Goal: Task Accomplishment & Management: Manage account settings

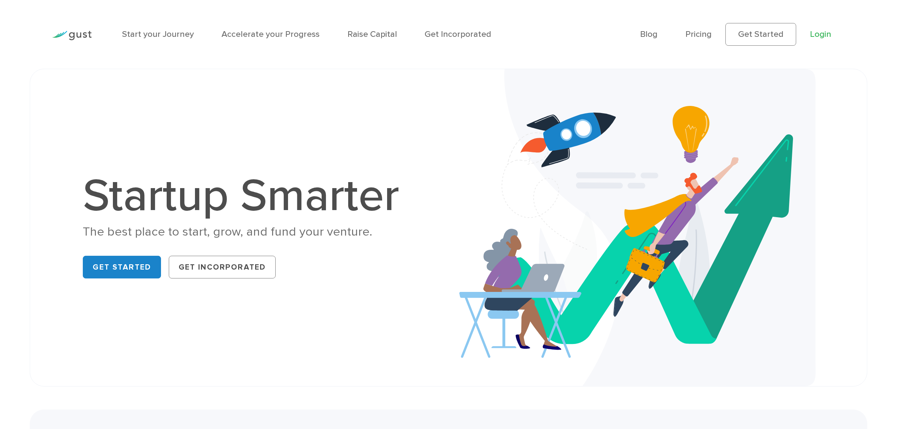
click at [821, 38] on link "Login" at bounding box center [820, 34] width 21 height 10
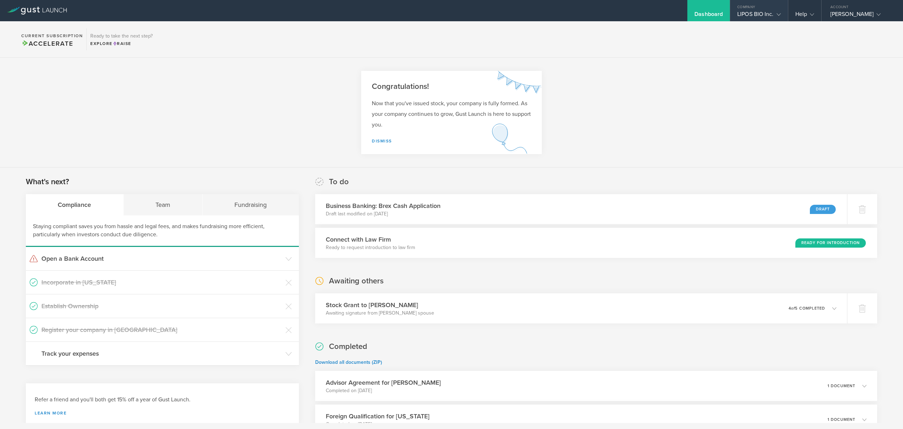
click at [776, 13] on gust-icon at bounding box center [777, 14] width 7 height 7
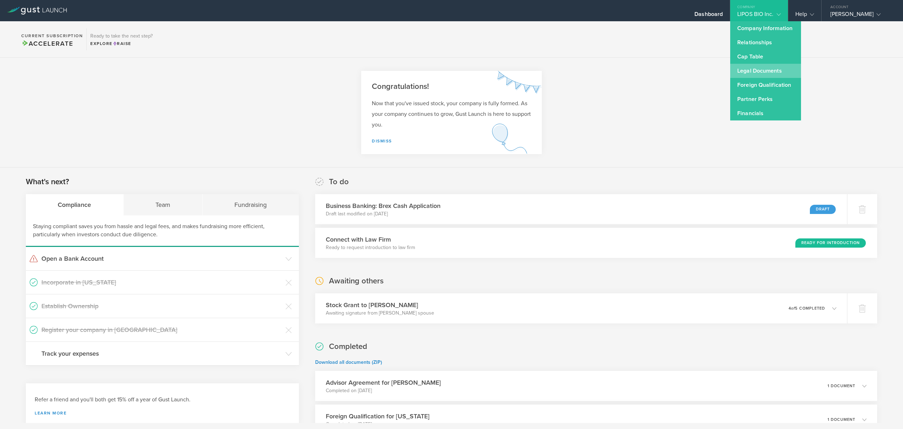
click at [764, 69] on link "Legal Documents" at bounding box center [765, 71] width 71 height 14
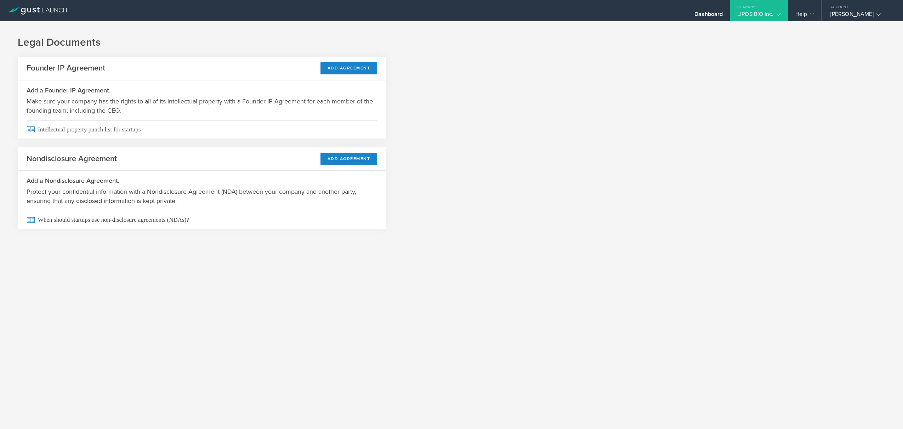
click at [778, 15] on icon at bounding box center [778, 14] width 4 height 4
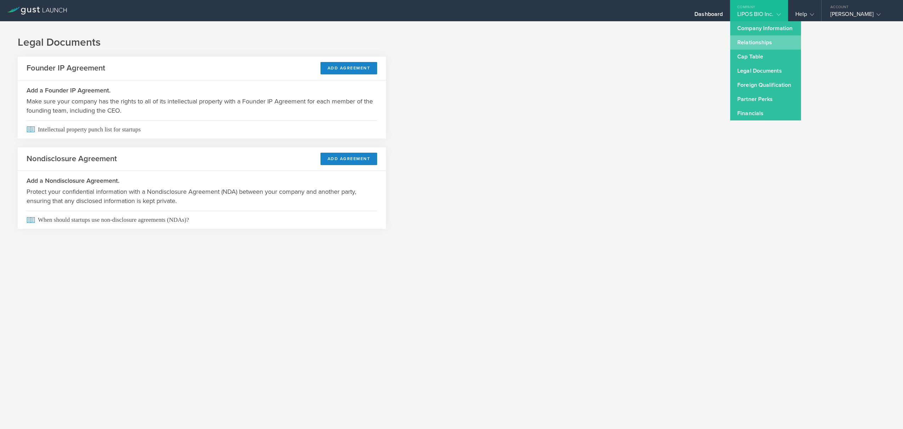
click at [764, 41] on link "Relationships" at bounding box center [765, 42] width 71 height 14
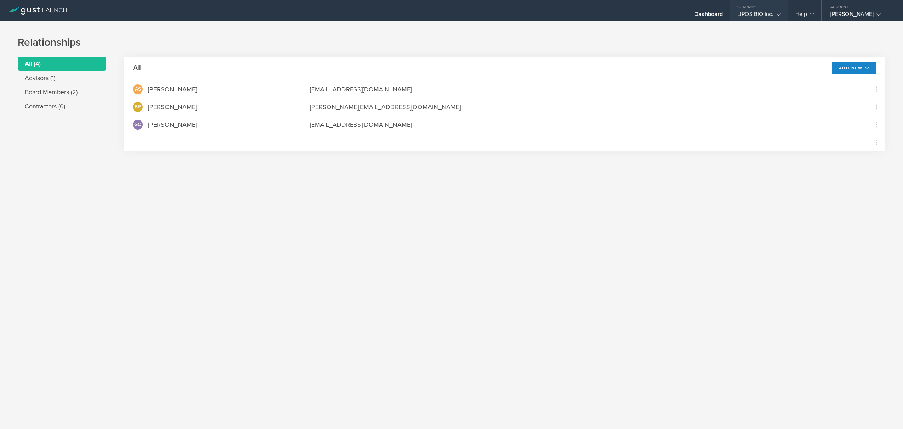
click at [781, 13] on div "LIPOS BIO Inc." at bounding box center [758, 16] width 57 height 11
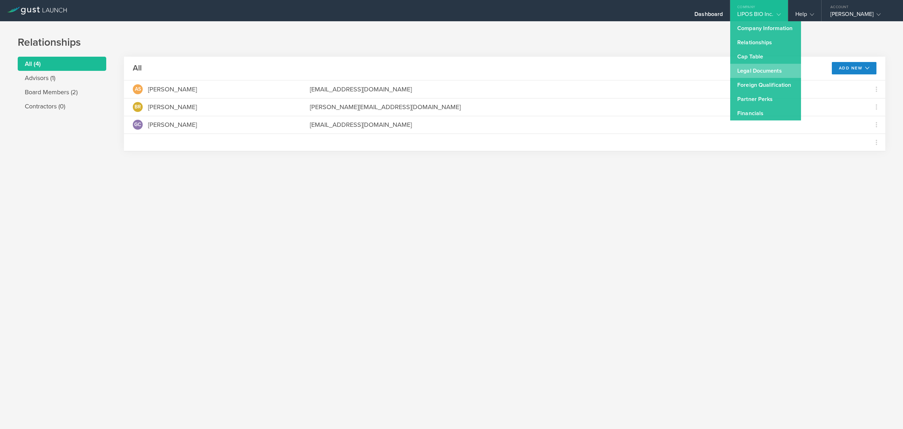
click at [762, 73] on link "Legal Documents" at bounding box center [765, 71] width 71 height 14
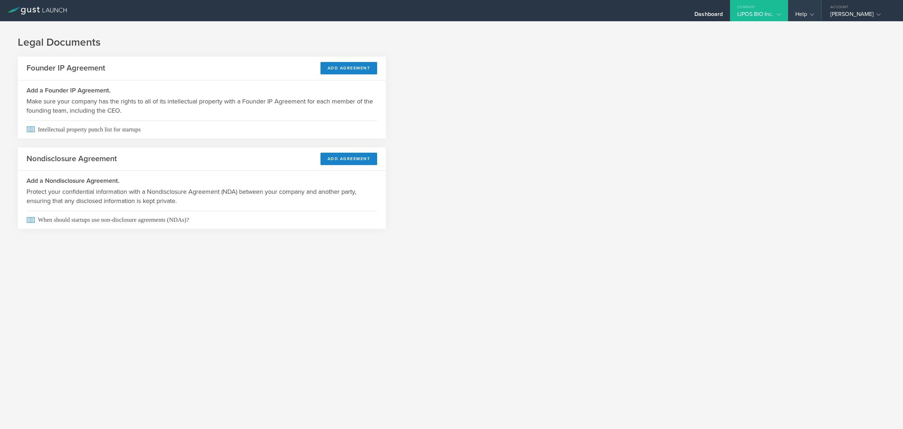
click at [807, 12] on gust-icon at bounding box center [810, 14] width 7 height 7
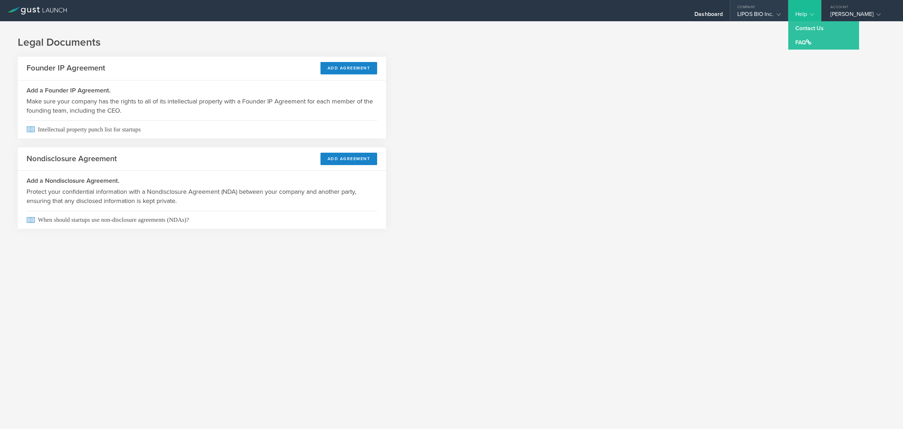
click at [766, 14] on div "LIPOS BIO Inc." at bounding box center [758, 16] width 43 height 11
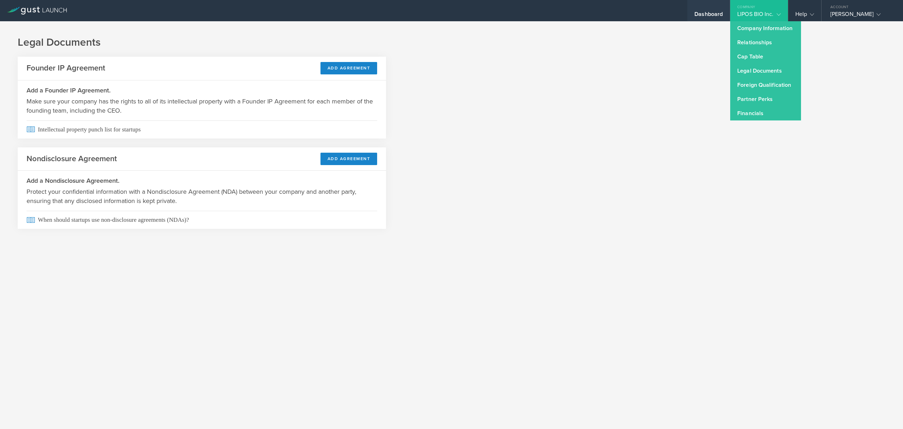
click at [718, 12] on div "Dashboard" at bounding box center [708, 16] width 28 height 11
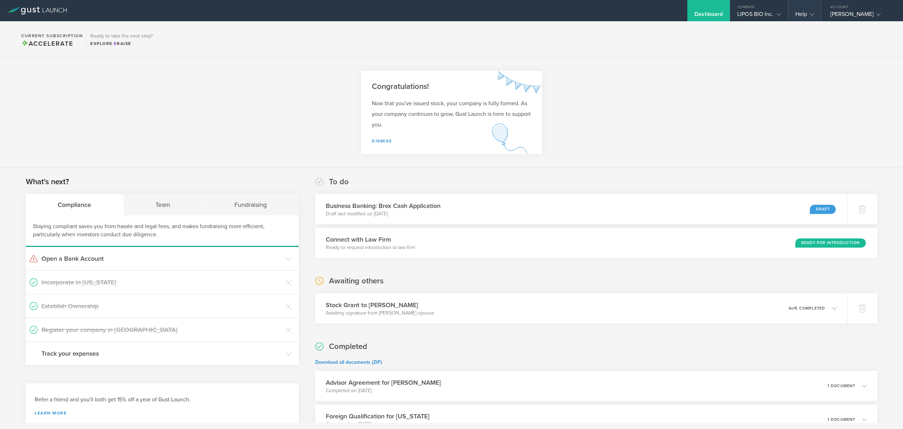
click at [809, 14] on gust-icon at bounding box center [810, 14] width 7 height 7
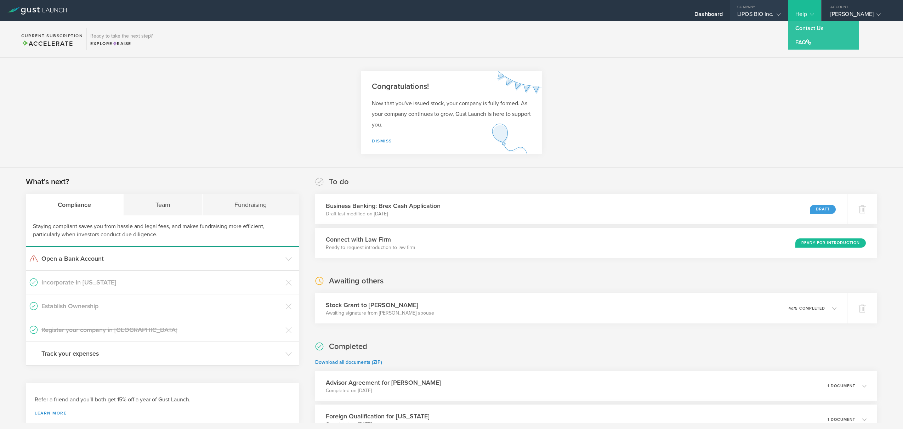
click at [760, 18] on div "LIPOS BIO Inc." at bounding box center [758, 16] width 43 height 11
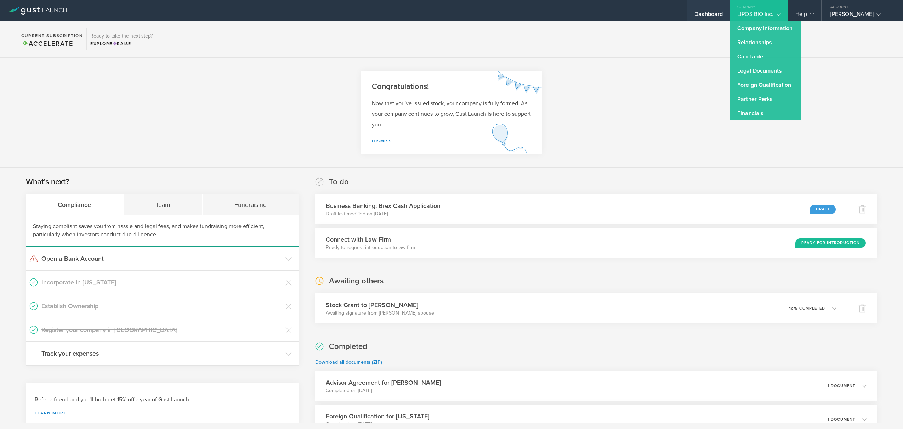
click at [713, 16] on div "Dashboard" at bounding box center [708, 16] width 28 height 11
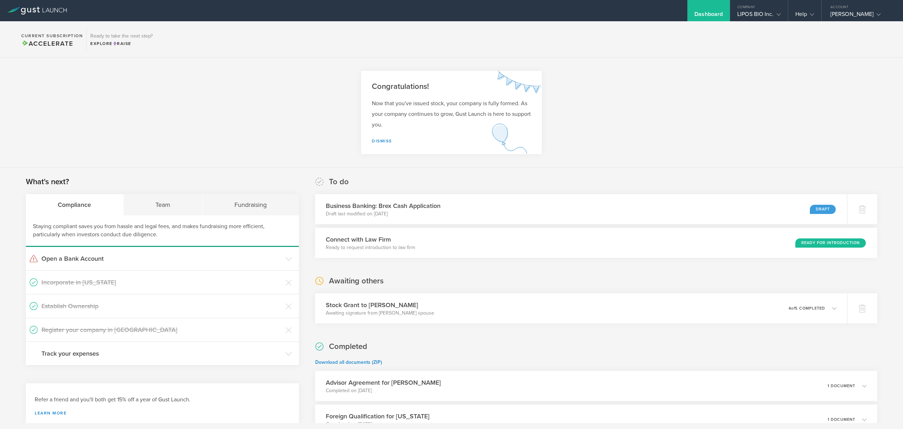
click at [713, 16] on div "Dashboard" at bounding box center [708, 16] width 28 height 11
click at [167, 204] on div "Team" at bounding box center [163, 204] width 79 height 21
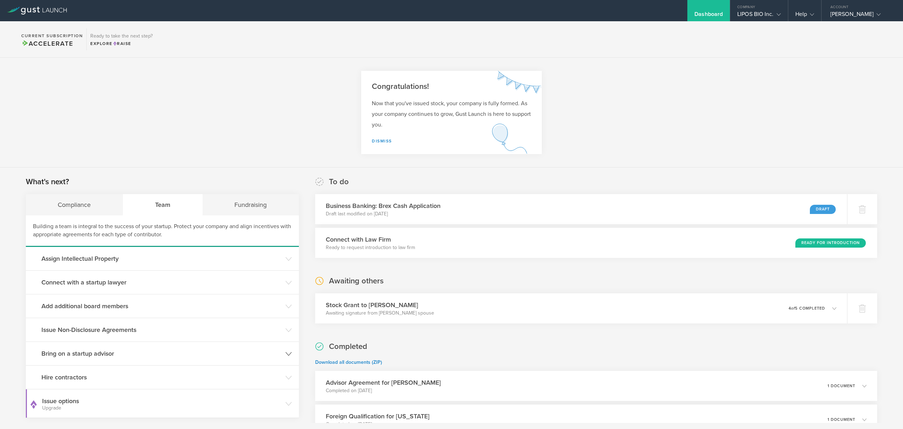
click at [110, 354] on h3 "Bring on a startup advisor" at bounding box center [161, 353] width 240 height 9
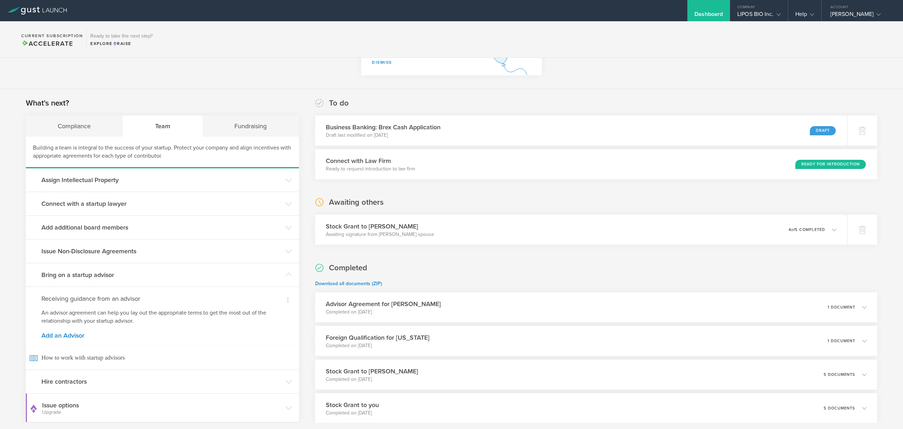
scroll to position [106, 0]
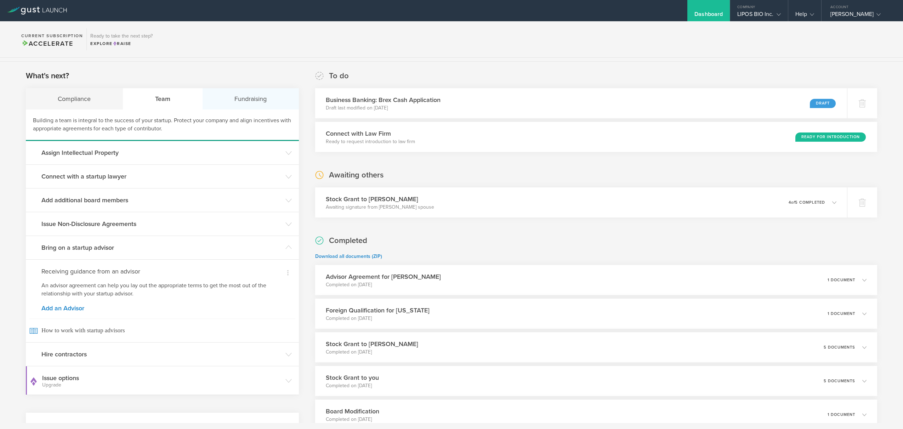
click at [242, 103] on div "Fundraising" at bounding box center [251, 98] width 96 height 21
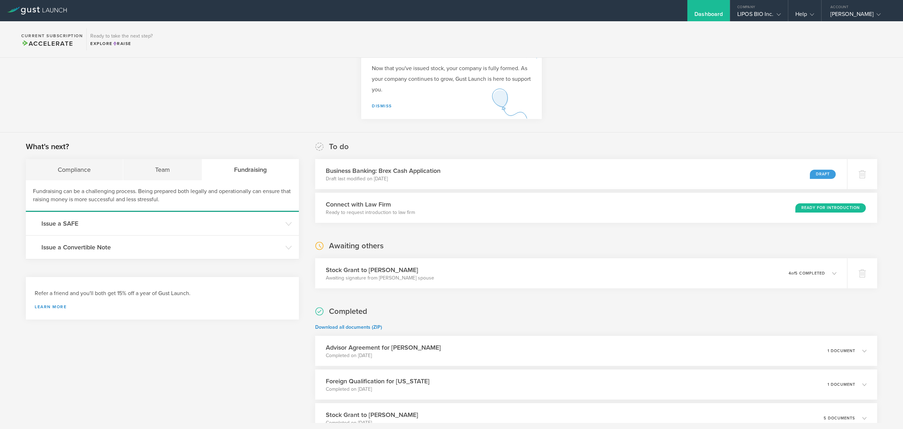
scroll to position [0, 0]
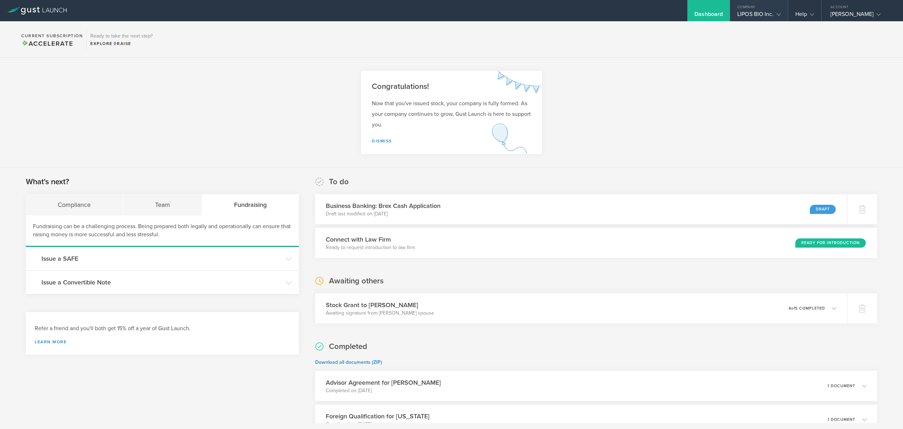
click at [770, 12] on div "LIPOS BIO Inc." at bounding box center [758, 16] width 43 height 11
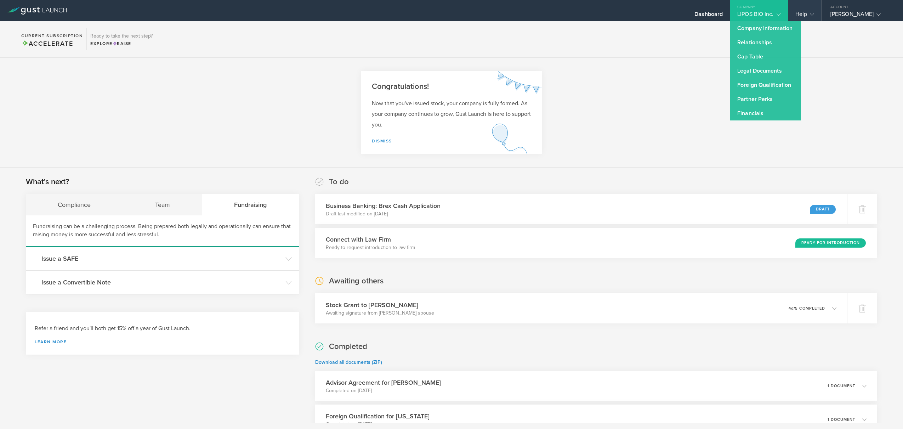
click at [801, 12] on div "Help" at bounding box center [804, 16] width 19 height 11
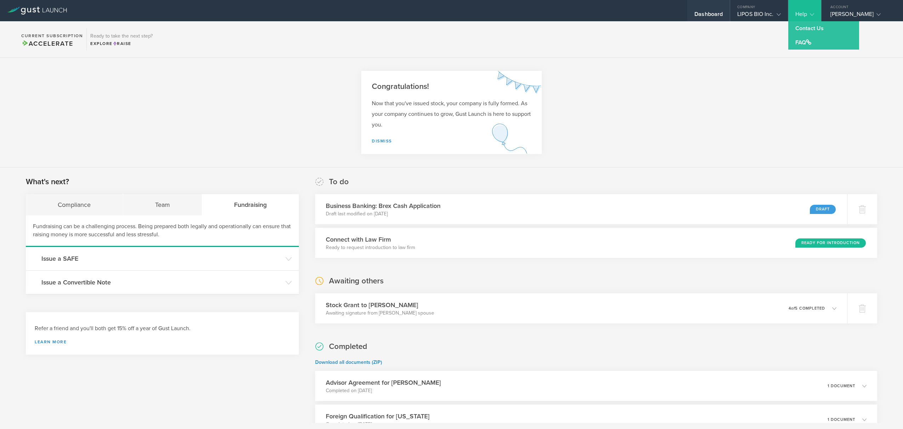
click at [713, 15] on div "Dashboard" at bounding box center [708, 16] width 28 height 11
click at [714, 15] on div "Dashboard" at bounding box center [708, 16] width 28 height 11
click at [657, 117] on section "Congratulations! Now that you've issued stock, your company is fully formed. As…" at bounding box center [451, 113] width 903 height 110
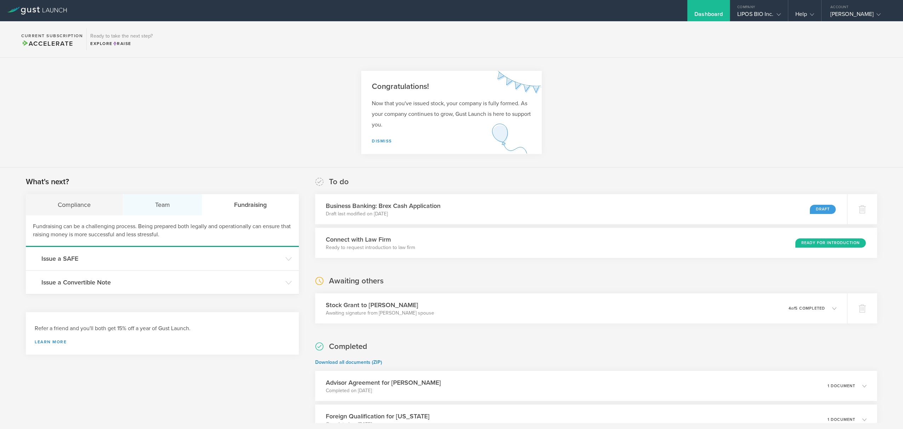
click at [154, 205] on div "Team" at bounding box center [162, 204] width 79 height 21
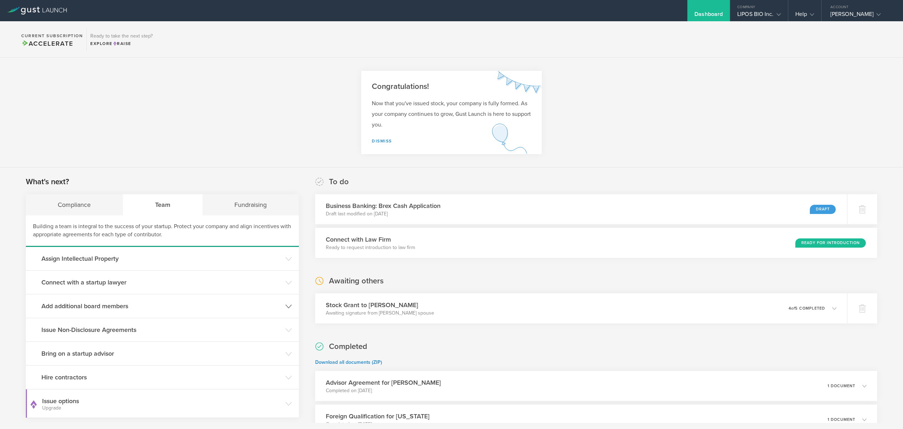
click at [115, 303] on h3 "Add additional board members" at bounding box center [161, 305] width 240 height 9
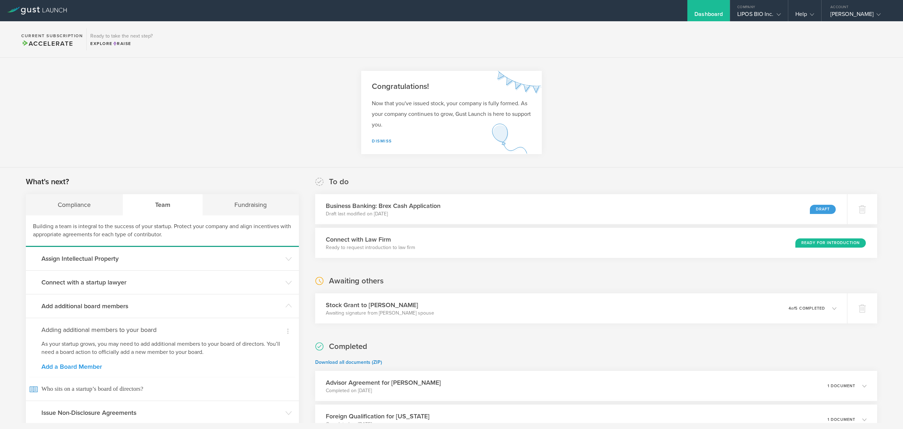
click at [95, 369] on link "Add a Board Member" at bounding box center [162, 366] width 242 height 6
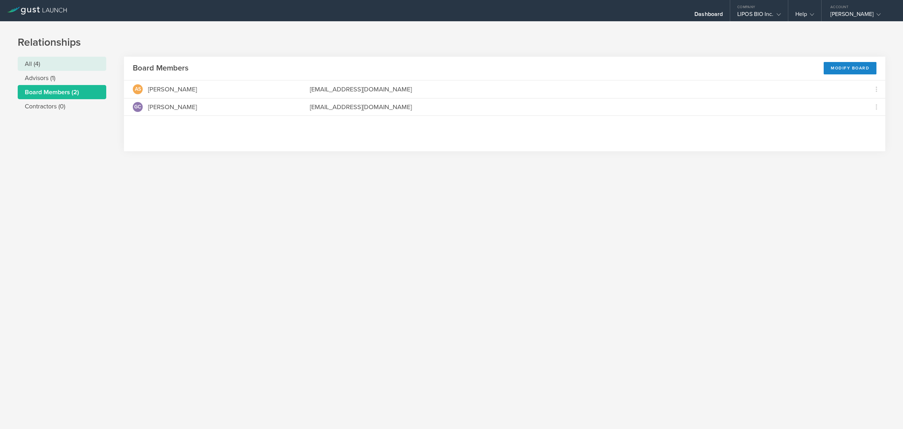
click at [34, 64] on li "All (4)" at bounding box center [62, 64] width 89 height 14
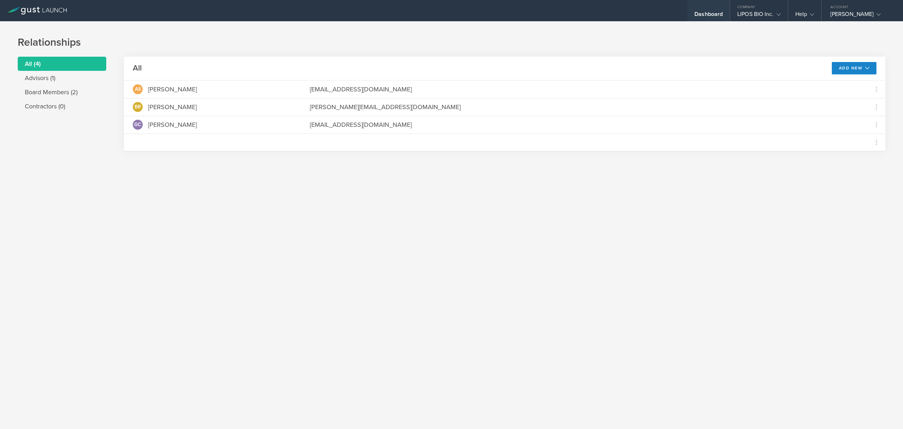
click at [708, 16] on div "Dashboard" at bounding box center [708, 16] width 28 height 11
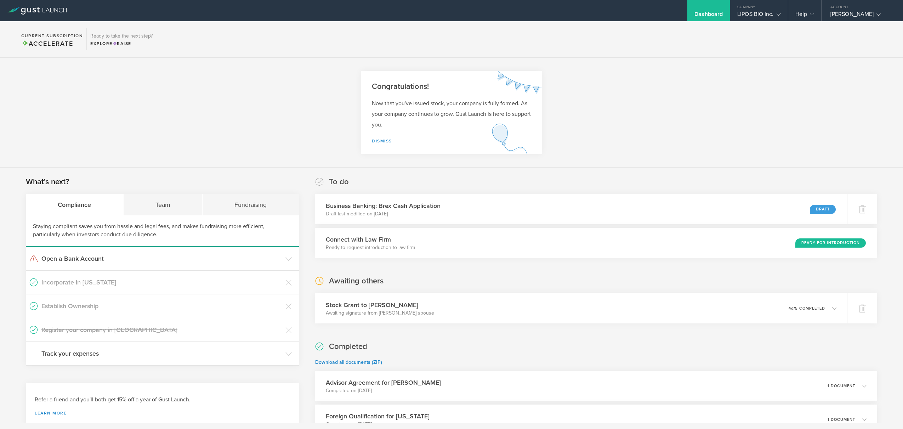
scroll to position [58, 0]
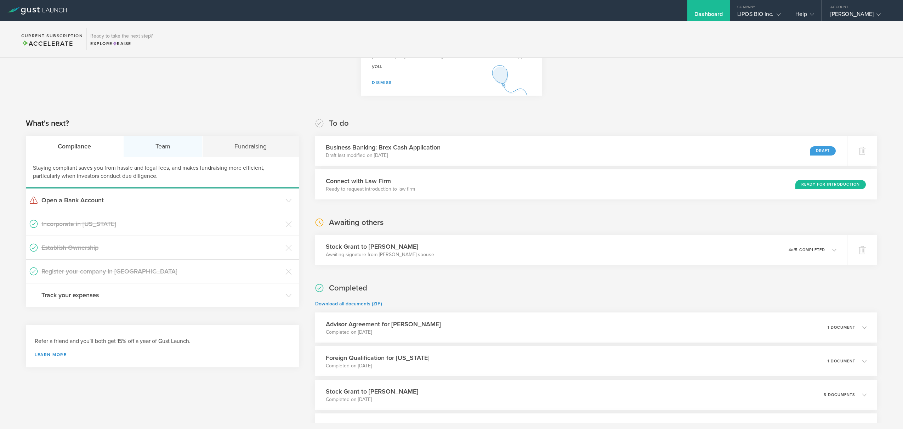
click at [175, 148] on div "Team" at bounding box center [163, 146] width 79 height 21
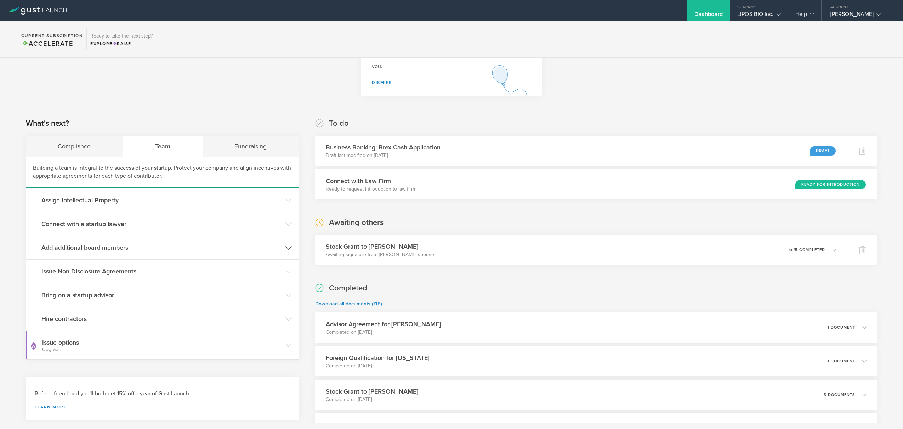
click at [286, 246] on polyline at bounding box center [289, 247] width 6 height 3
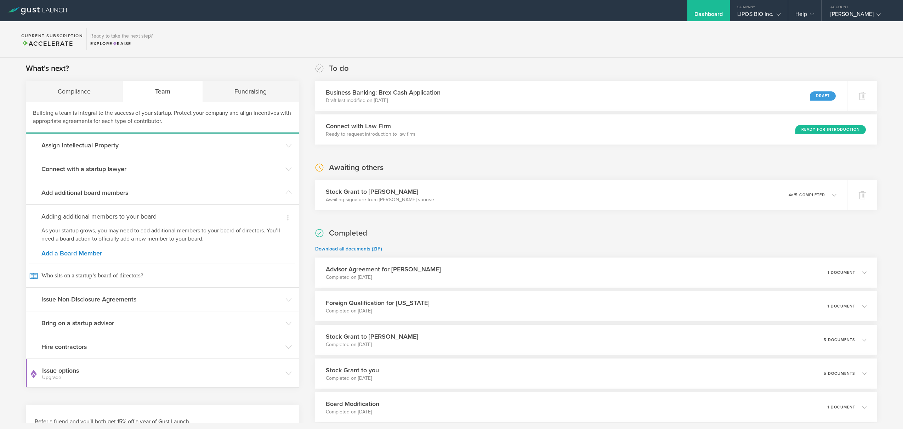
scroll to position [126, 0]
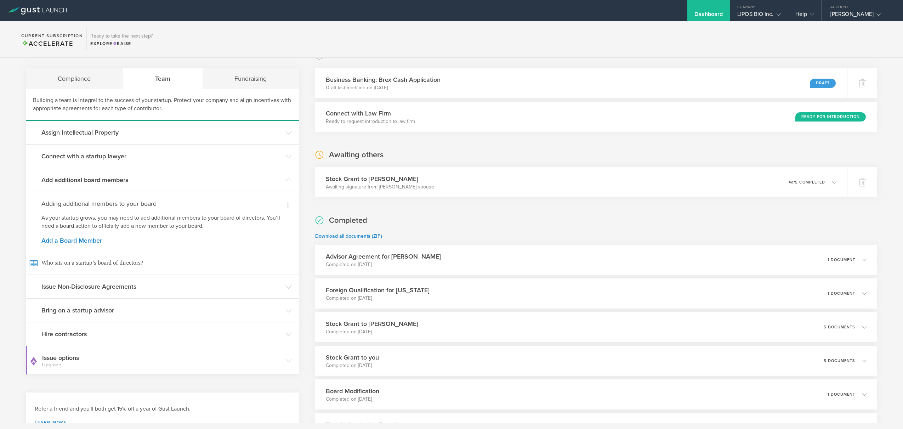
click at [173, 286] on h3 "Issue Non-Disclosure Agreements" at bounding box center [161, 286] width 240 height 9
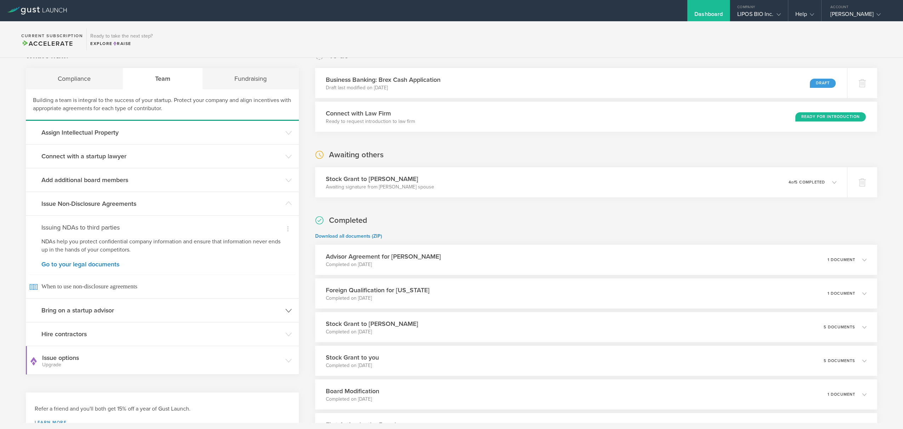
click at [285, 313] on icon at bounding box center [288, 310] width 6 height 6
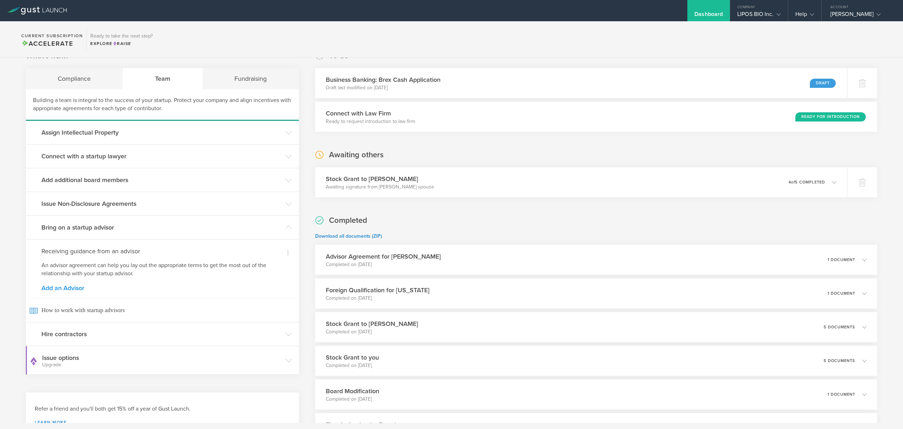
click at [65, 287] on link "Add an Advisor" at bounding box center [162, 288] width 242 height 6
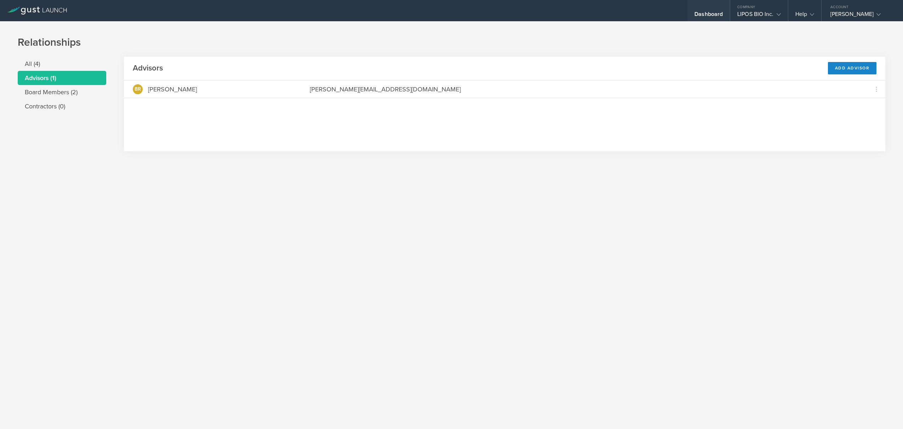
click at [700, 15] on div "Dashboard" at bounding box center [708, 16] width 28 height 11
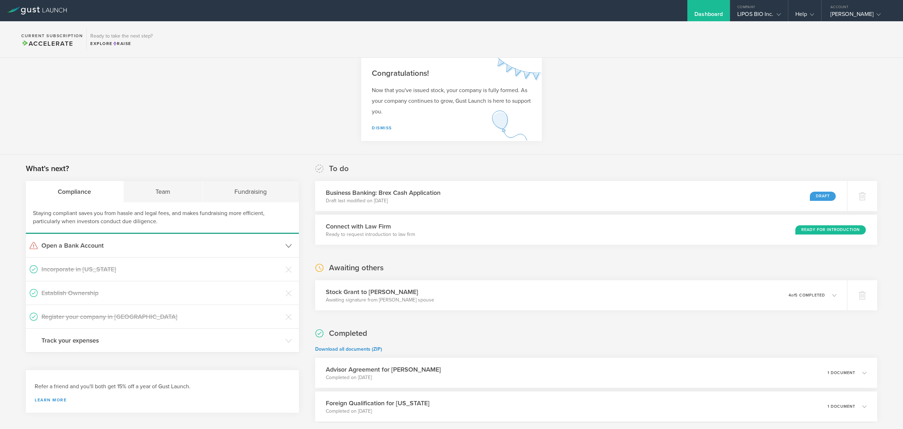
scroll to position [66, 0]
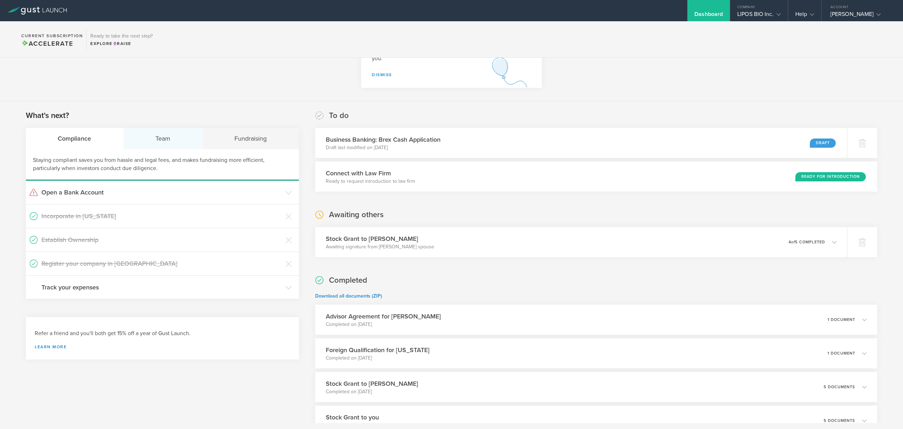
click at [169, 139] on div "Team" at bounding box center [163, 138] width 79 height 21
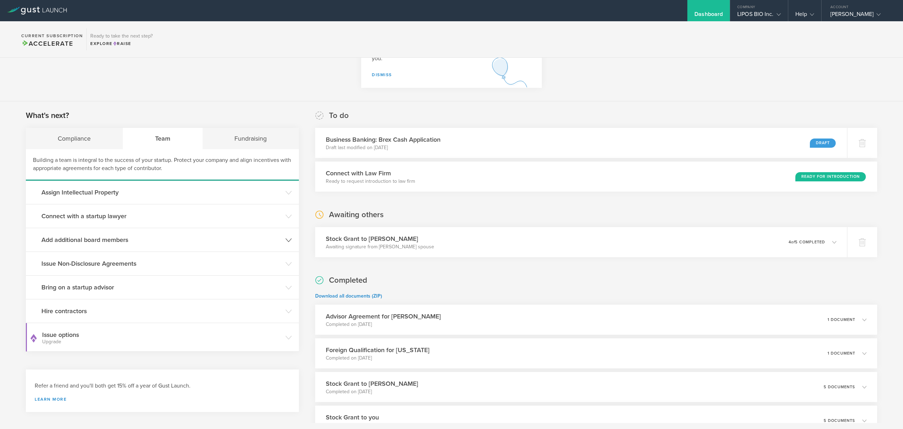
click at [286, 239] on icon at bounding box center [288, 240] width 6 height 6
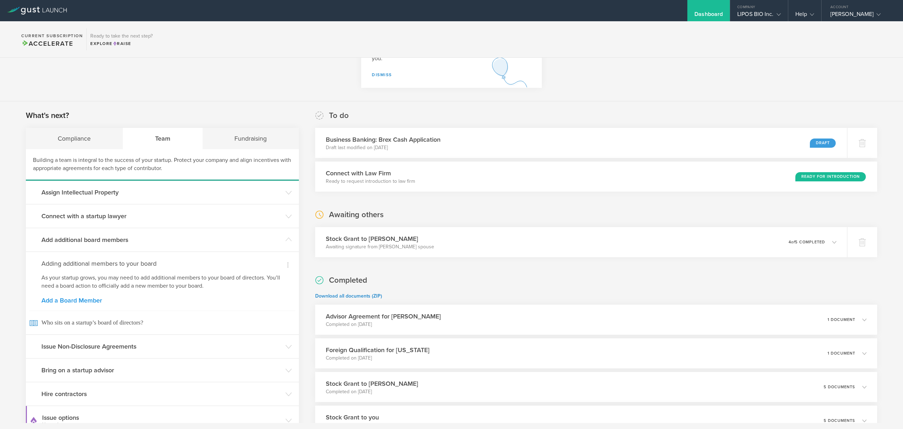
click at [97, 300] on link "Add a Board Member" at bounding box center [162, 300] width 242 height 6
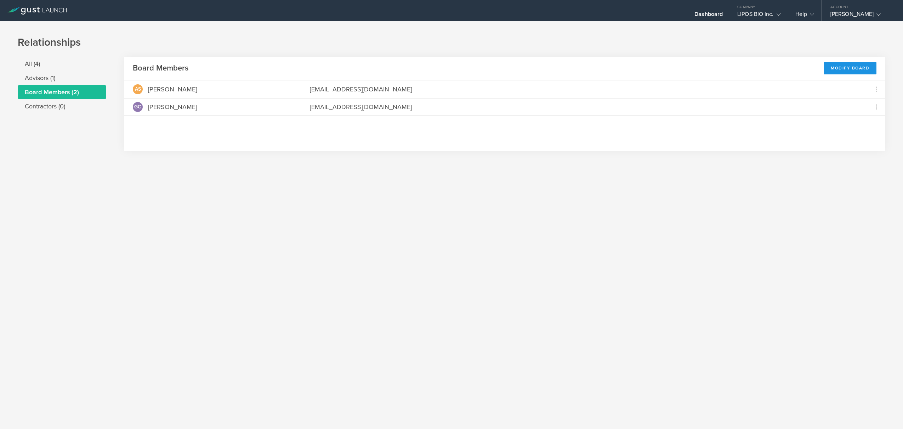
click at [846, 67] on div "Modify Board" at bounding box center [849, 68] width 53 height 12
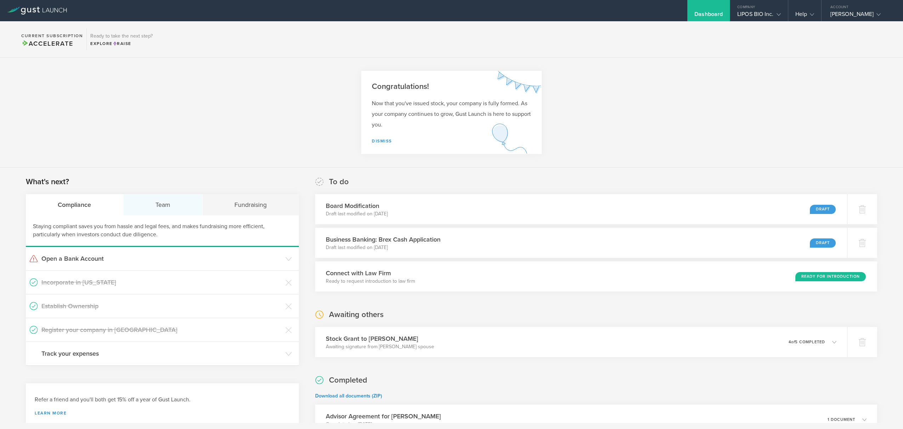
click at [164, 207] on div "Team" at bounding box center [163, 204] width 79 height 21
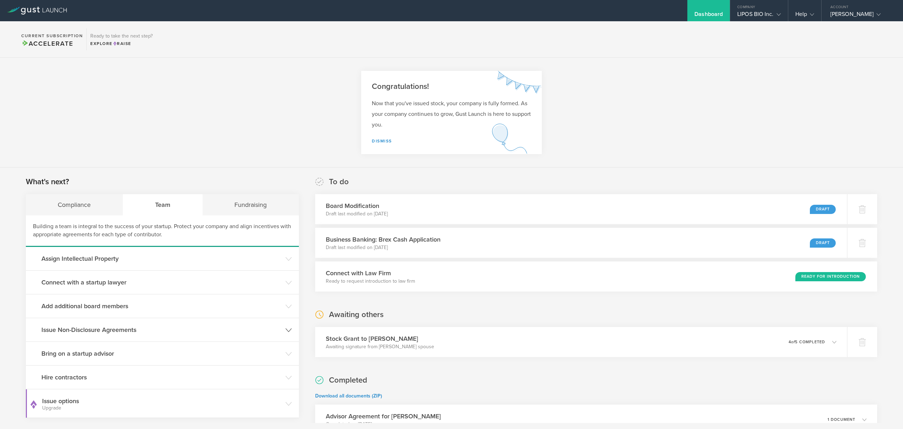
click at [285, 331] on icon at bounding box center [288, 330] width 6 height 6
click at [103, 392] on link "Go to your legal documents" at bounding box center [162, 390] width 242 height 6
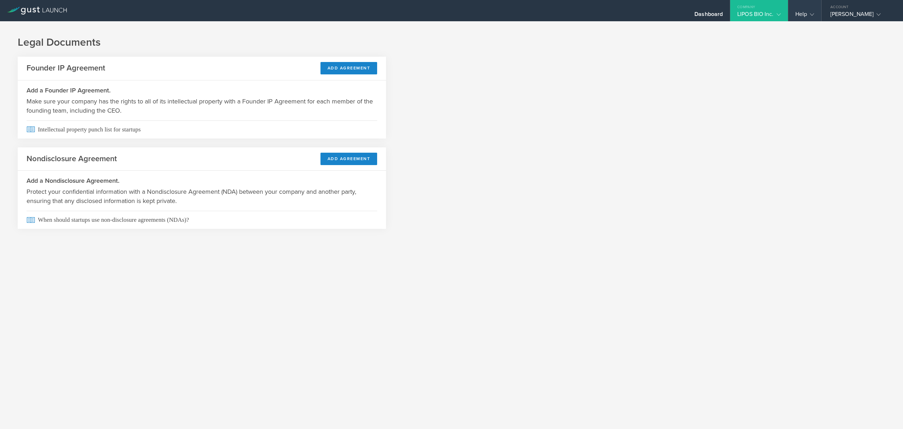
click at [802, 17] on div "Help" at bounding box center [804, 16] width 19 height 11
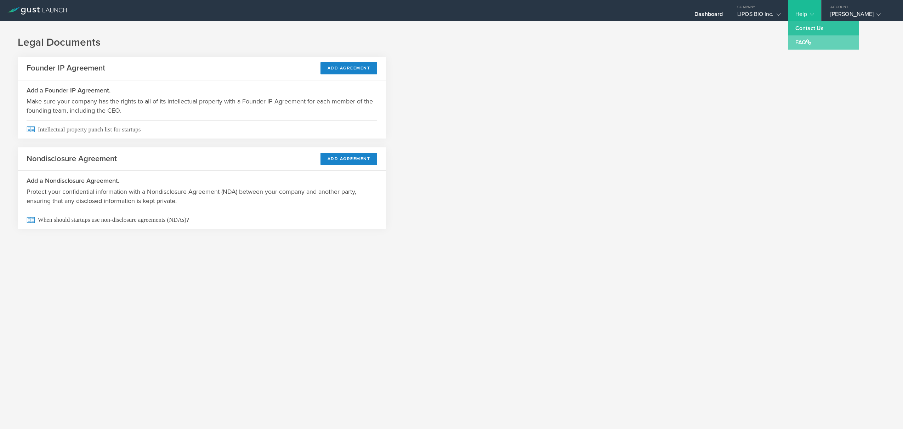
click at [802, 42] on link "FAQ" at bounding box center [823, 42] width 71 height 14
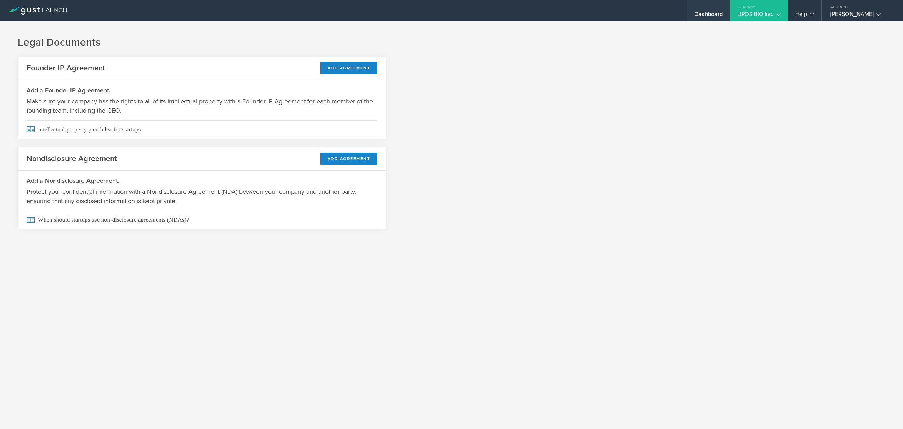
click at [712, 12] on div "Dashboard" at bounding box center [708, 16] width 28 height 11
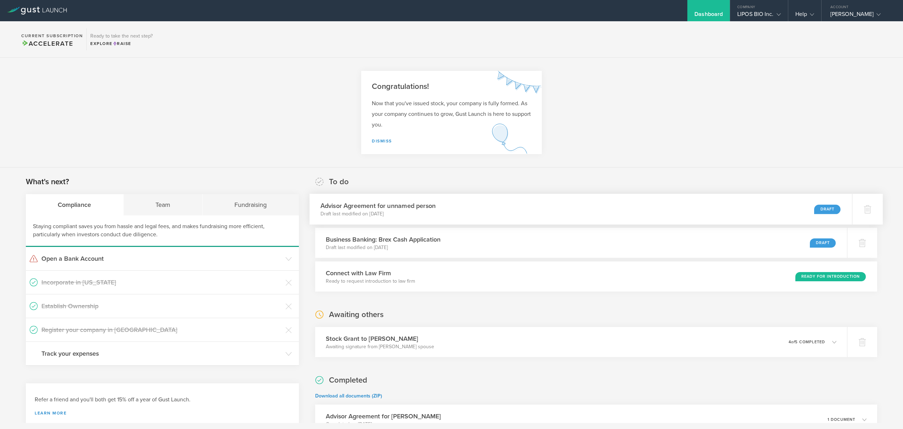
click at [821, 209] on div "Draft" at bounding box center [827, 209] width 26 height 10
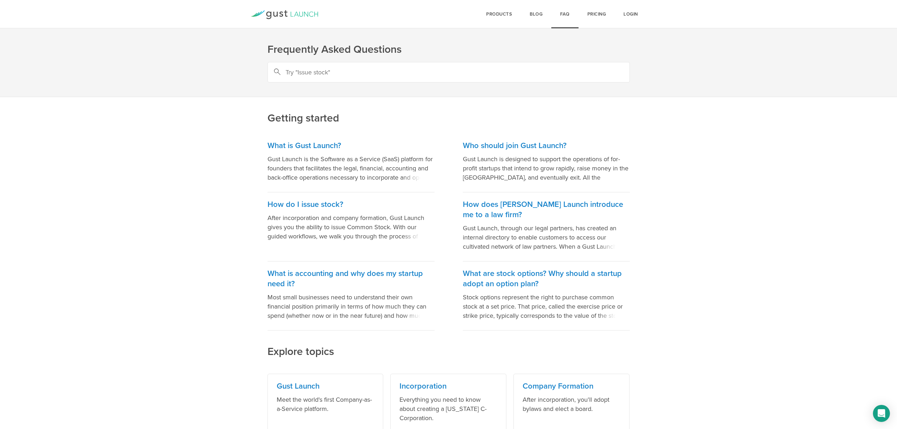
click at [347, 75] on input "text" at bounding box center [449, 72] width 363 height 21
type input "a"
type input "board advisor agreement forms"
click at [503, 15] on div "products Start Logo START Best for founders who want to incorporate today and a…" at bounding box center [500, 14] width 44 height 28
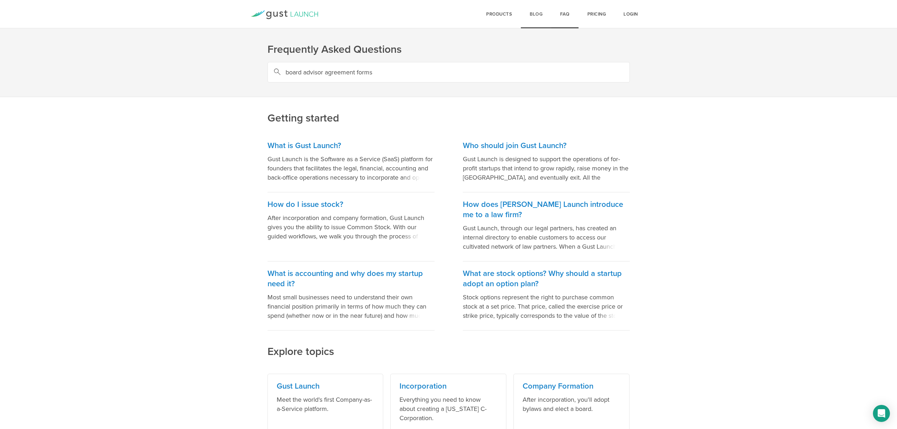
click at [538, 14] on link "Blog" at bounding box center [536, 14] width 30 height 28
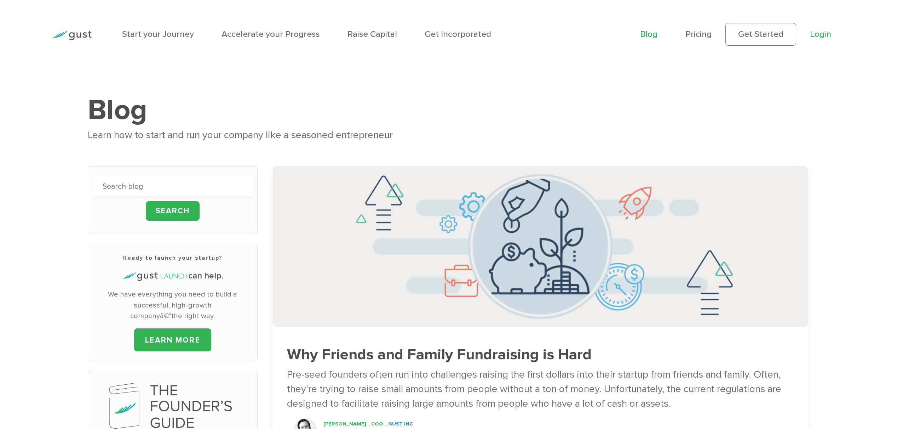
click at [819, 35] on link "Login" at bounding box center [820, 34] width 21 height 10
